Goal: Transaction & Acquisition: Subscribe to service/newsletter

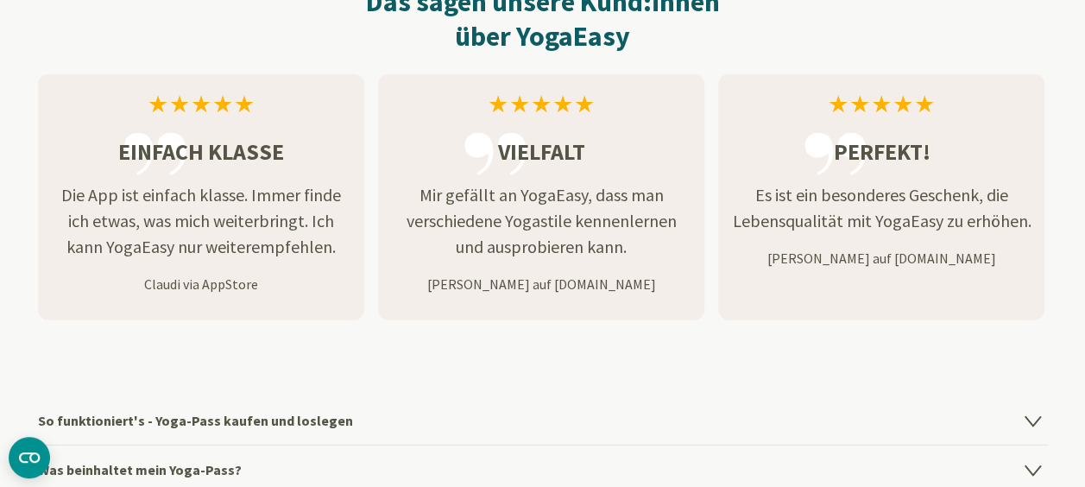
scroll to position [2158, 0]
click at [349, 421] on h4 "So funktioniert's - Yoga-Pass kaufen und loslegen" at bounding box center [543, 420] width 1010 height 48
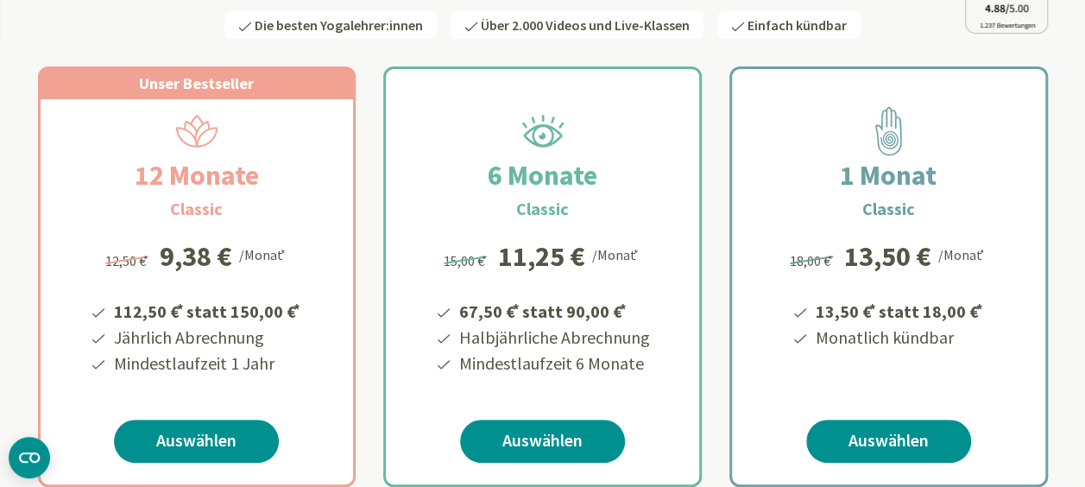
scroll to position [0, 0]
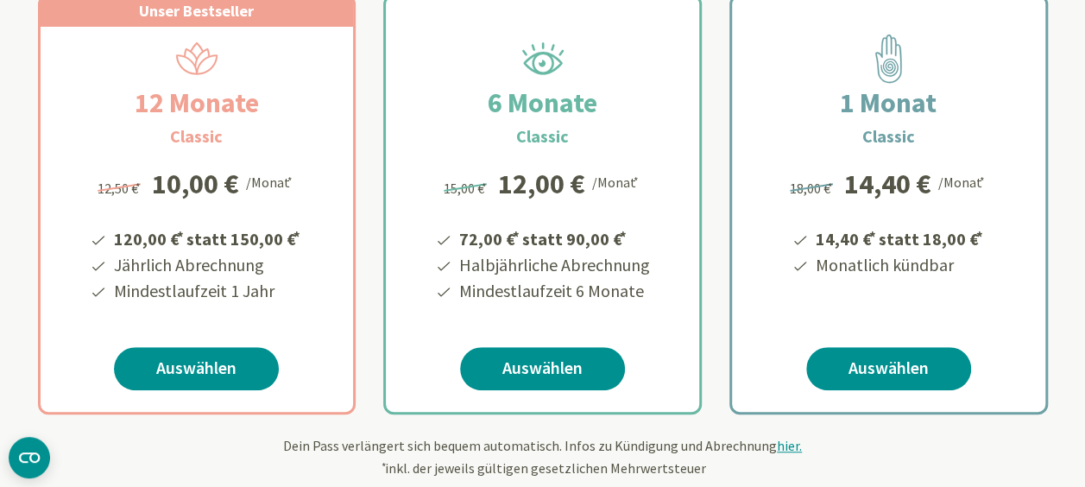
scroll to position [345, 0]
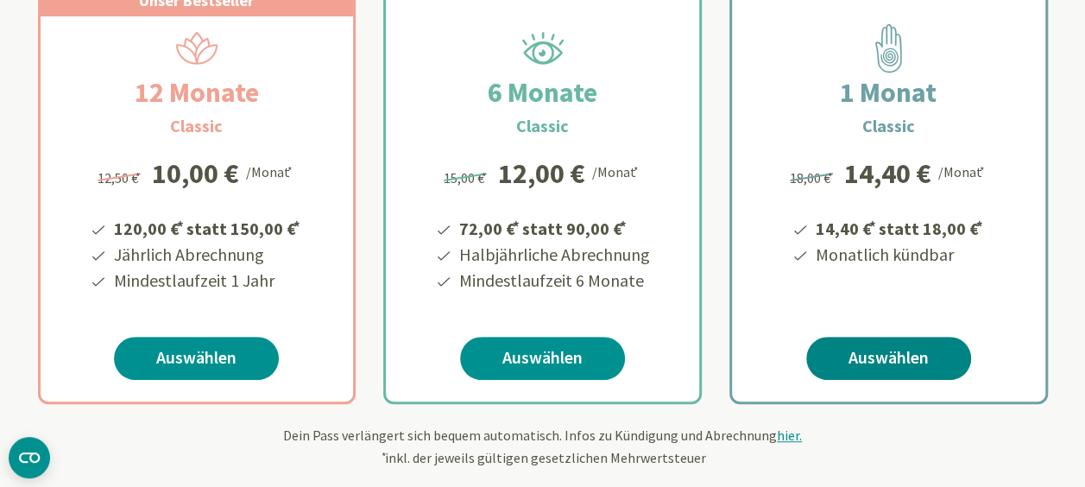
click at [896, 361] on link "Auswählen" at bounding box center [888, 358] width 165 height 43
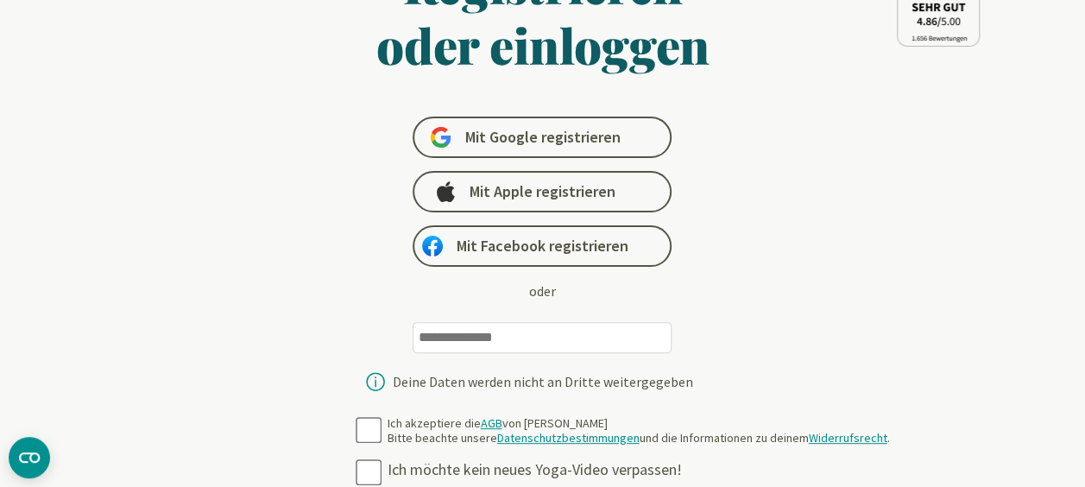
scroll to position [173, 0]
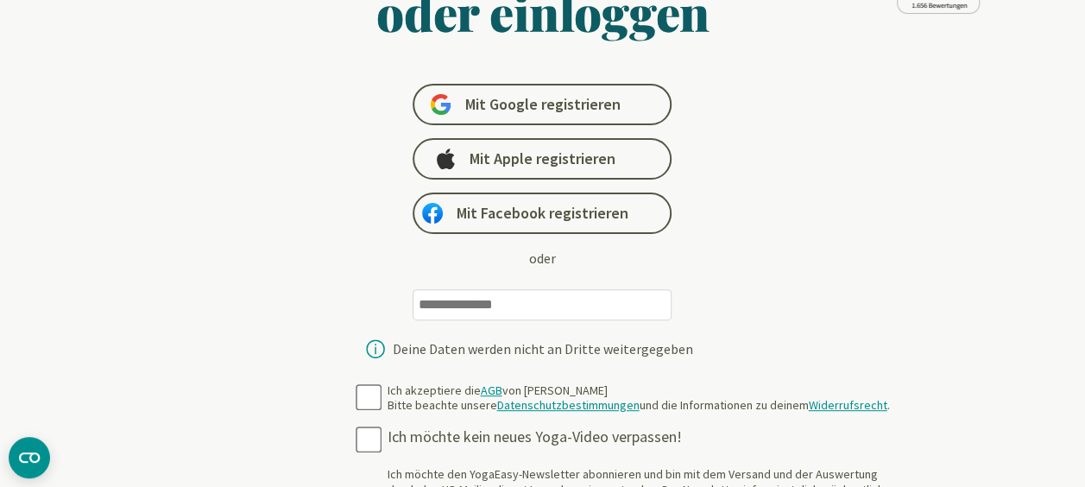
click at [541, 307] on input "email" at bounding box center [542, 304] width 259 height 31
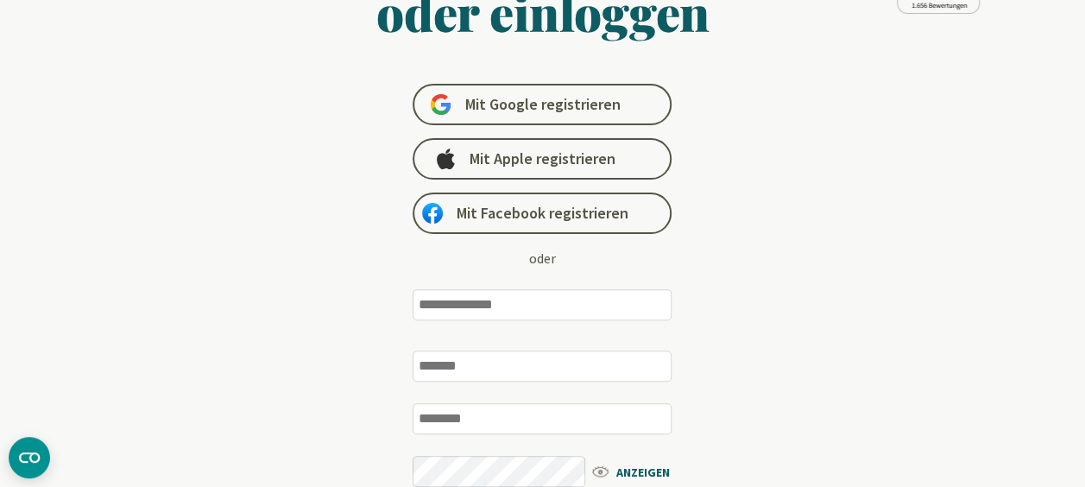
type input "**********"
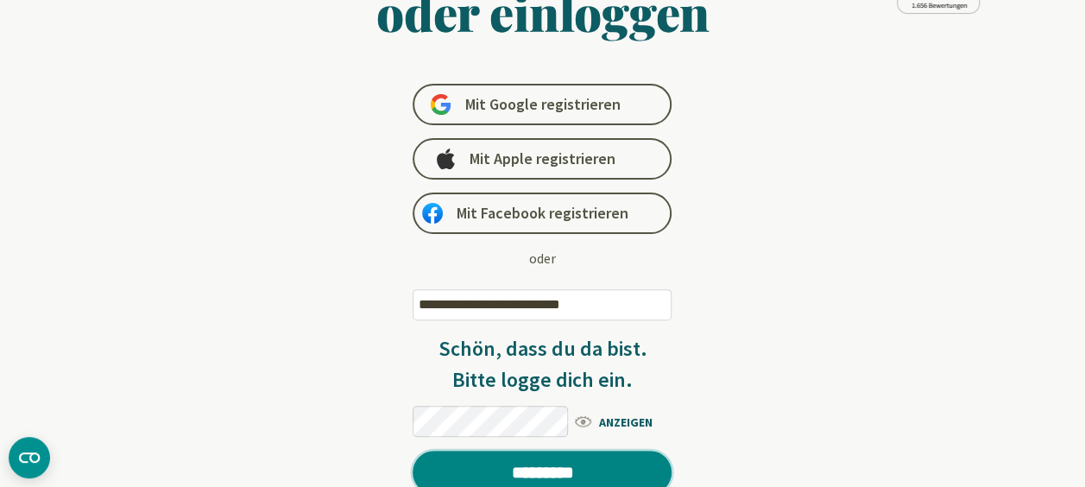
click at [556, 472] on input "*********" at bounding box center [542, 472] width 259 height 43
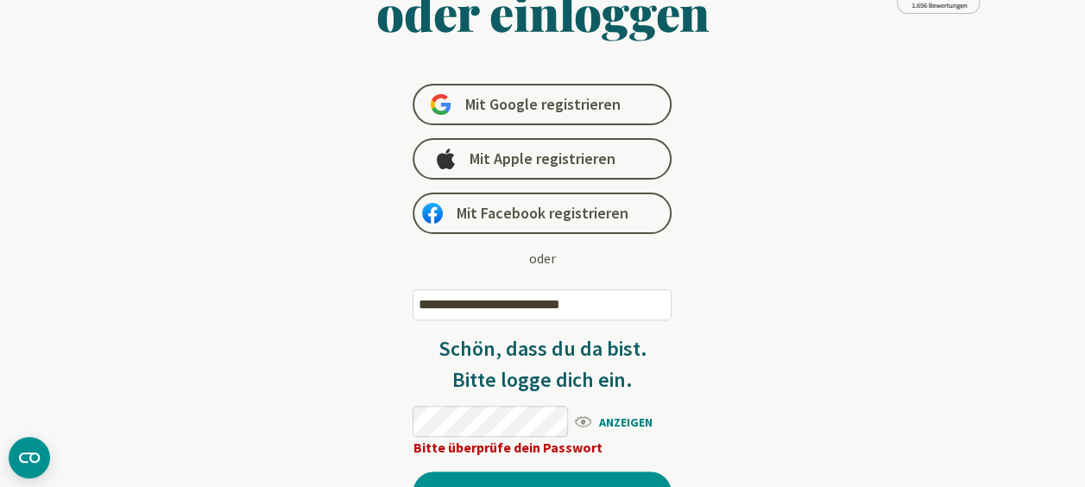
click at [625, 421] on span "ANZEIGEN" at bounding box center [621, 421] width 99 height 22
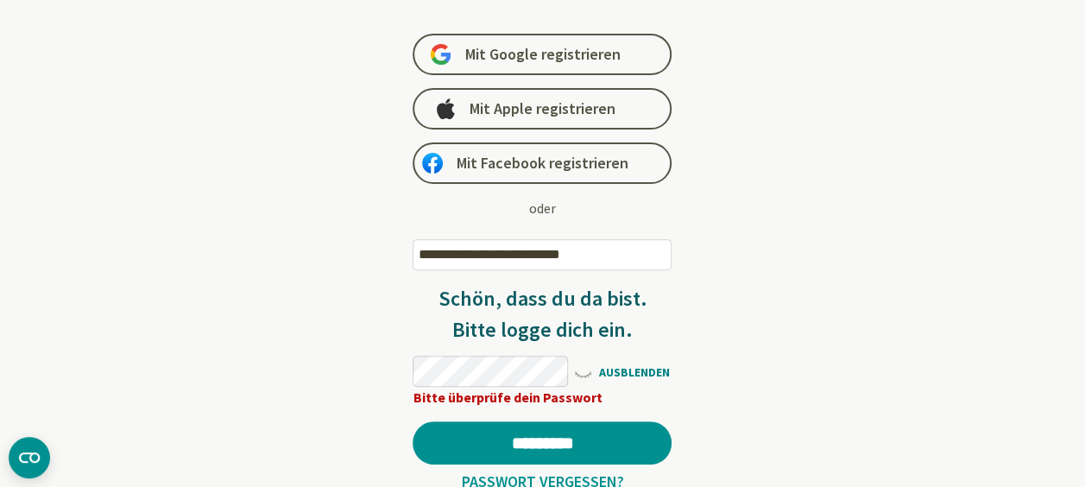
scroll to position [259, 0]
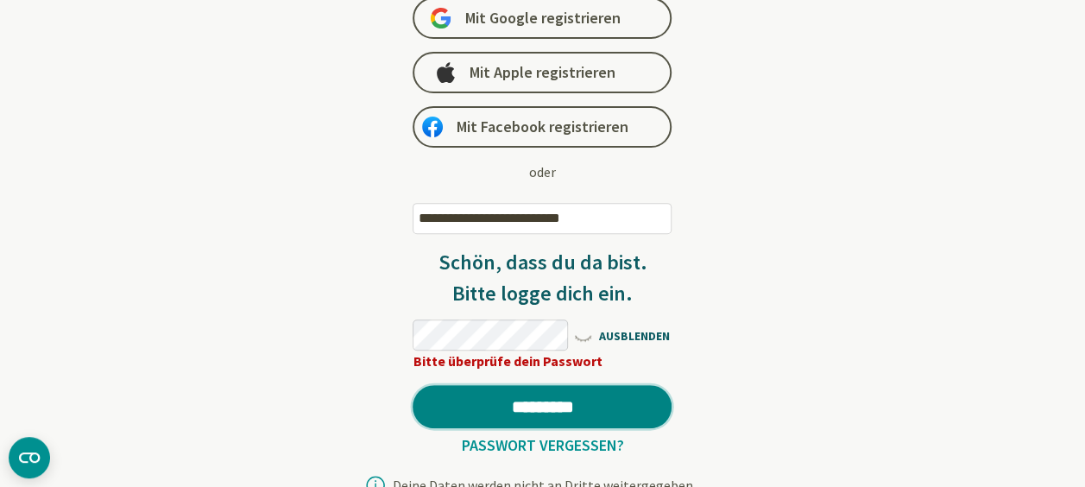
click at [564, 406] on input "*********" at bounding box center [542, 406] width 259 height 43
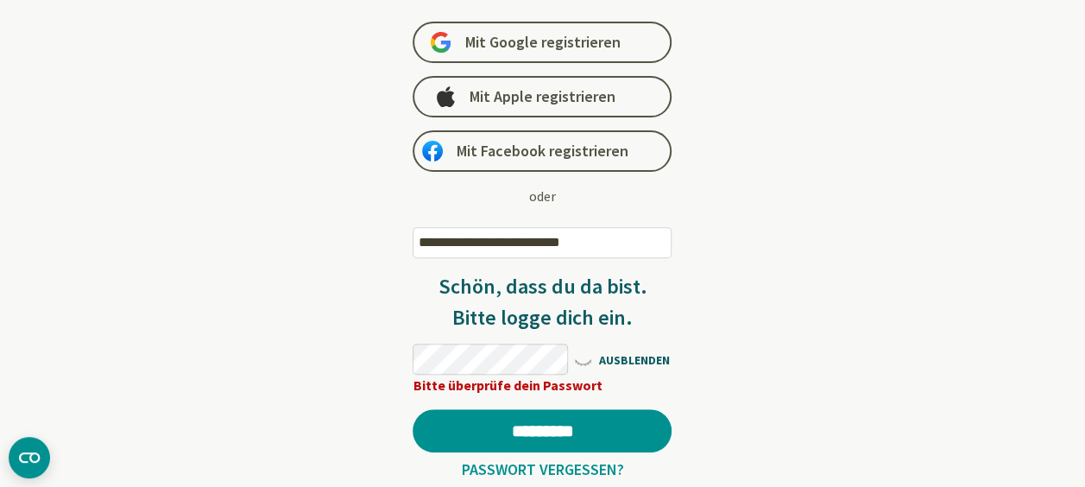
scroll to position [0, 0]
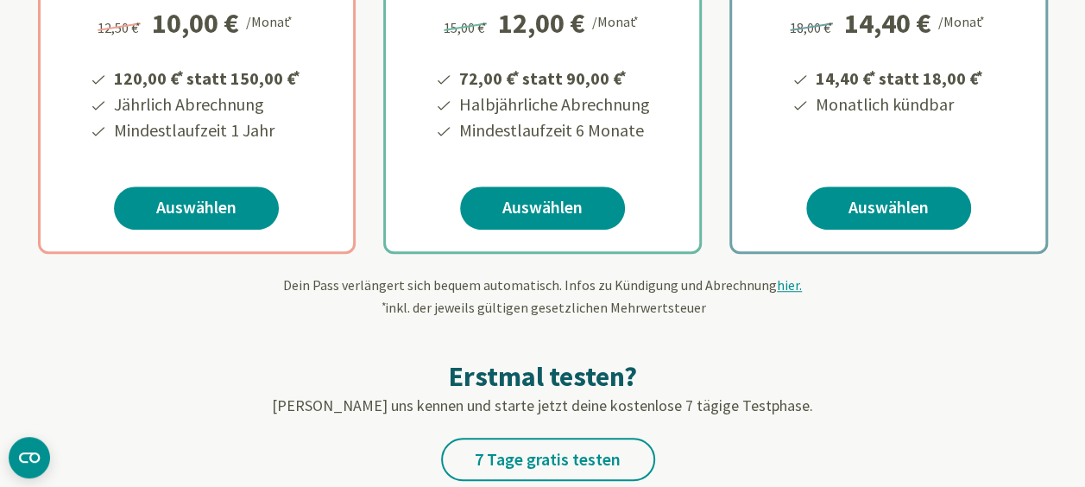
scroll to position [518, 0]
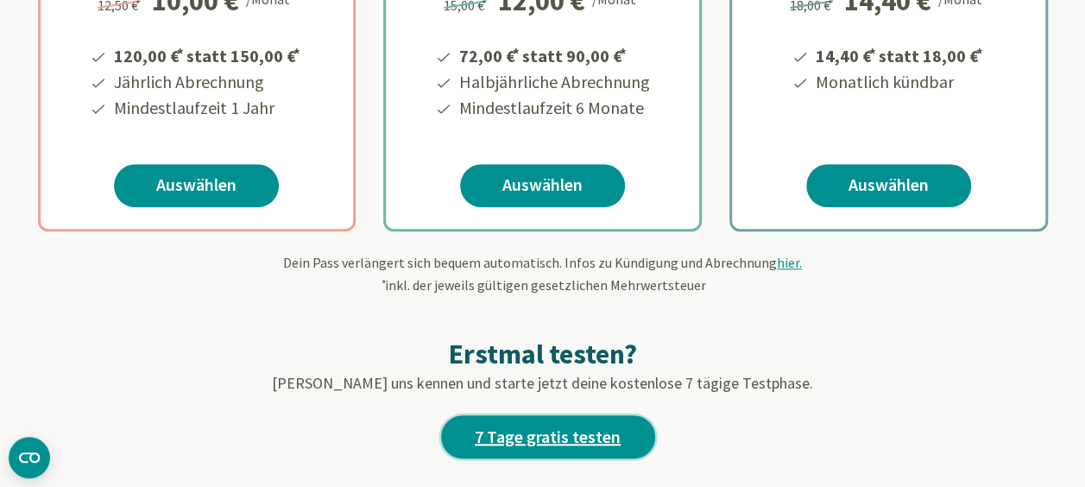
click at [554, 436] on link "7 Tage gratis testen" at bounding box center [548, 436] width 214 height 43
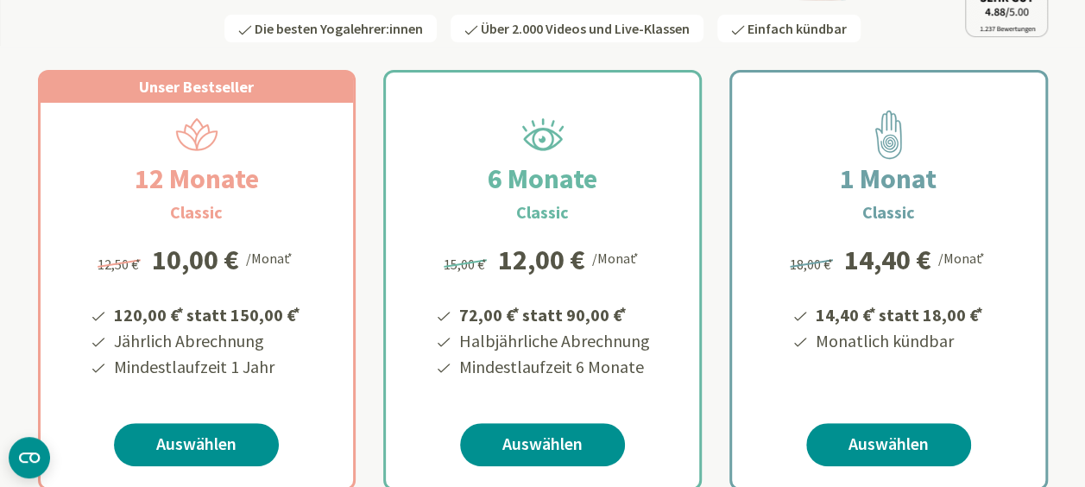
scroll to position [345, 0]
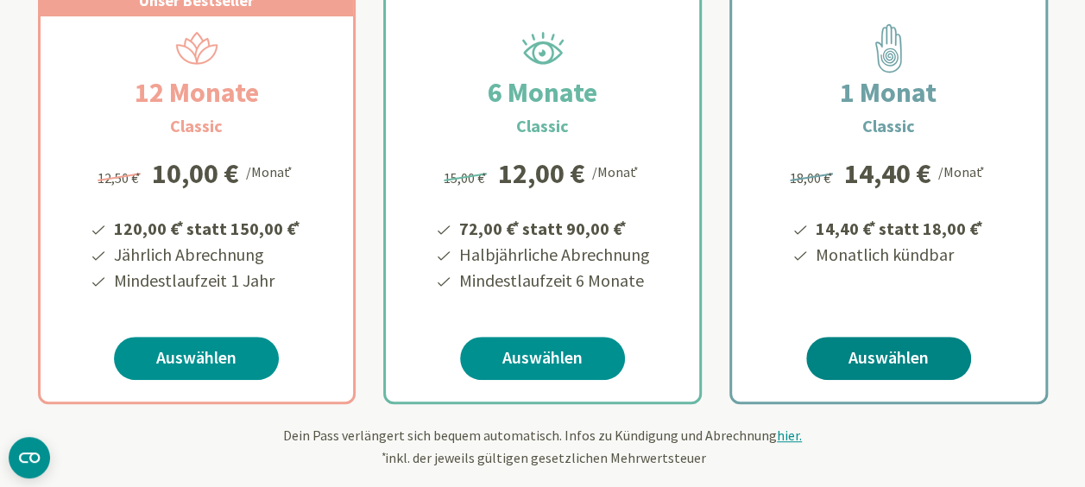
click at [894, 356] on link "Auswählen" at bounding box center [888, 358] width 165 height 43
